Goal: Use online tool/utility: Utilize a website feature to perform a specific function

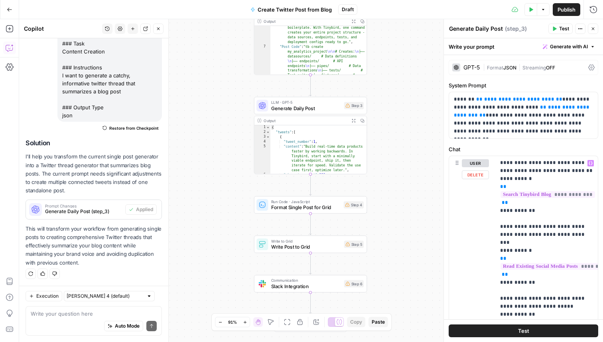
scroll to position [91, 0]
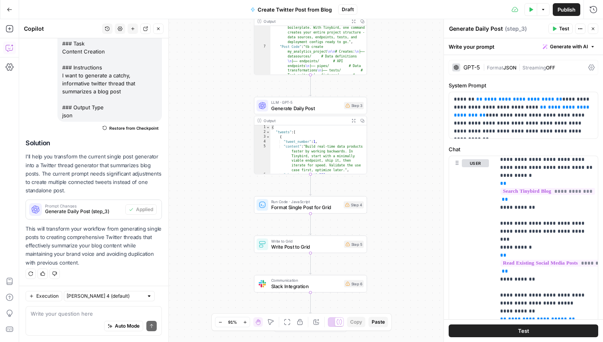
click at [10, 6] on button "Go Back" at bounding box center [9, 9] width 14 height 14
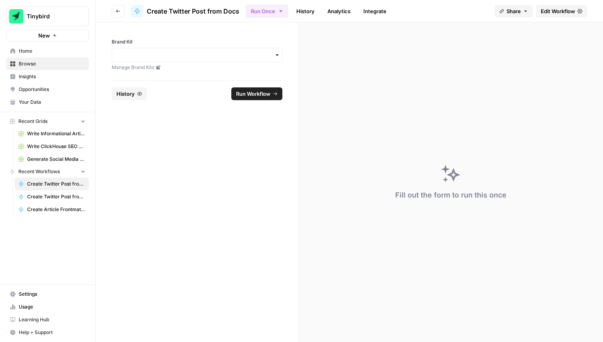
click at [68, 195] on span "Create Twitter Post from Blog" at bounding box center [56, 196] width 58 height 7
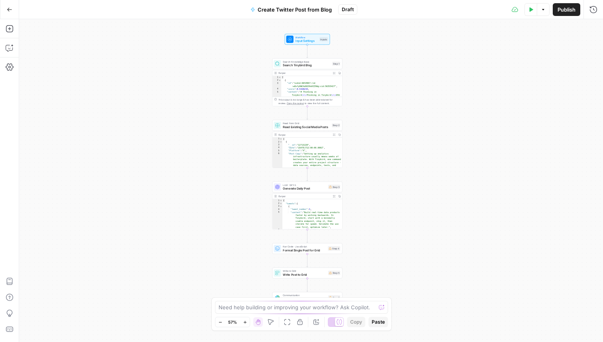
click at [12, 12] on button "Go Back" at bounding box center [9, 9] width 14 height 14
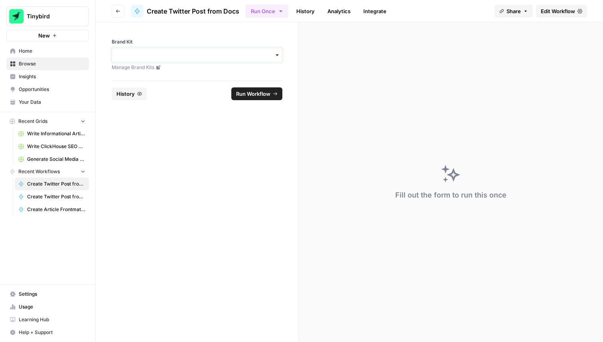
click at [156, 53] on input "Brand Kit" at bounding box center [197, 55] width 160 height 8
click at [146, 74] on div "Tinybird Twitter" at bounding box center [197, 76] width 170 height 15
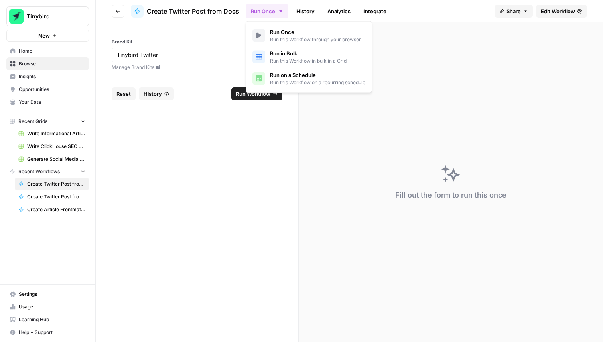
click at [281, 12] on icon "button" at bounding box center [281, 11] width 6 height 6
click at [197, 119] on form "Brand Kit Manage Brand Kits Reset History Run Workflow" at bounding box center [197, 181] width 203 height 319
click at [245, 153] on form "Brand Kit Manage Brand Kits Reset History Run Workflow" at bounding box center [197, 181] width 203 height 319
click at [224, 177] on form "Brand Kit Manage Brand Kits Reset History Run Workflow" at bounding box center [197, 181] width 203 height 319
